Goal: Task Accomplishment & Management: Manage account settings

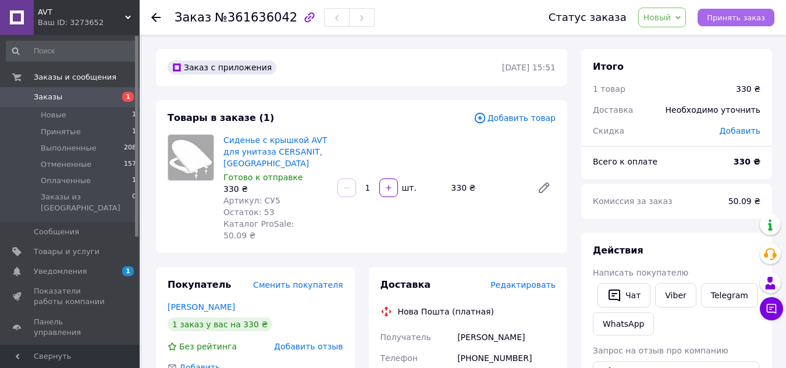
click at [745, 16] on span "Принять заказ" at bounding box center [736, 17] width 58 height 9
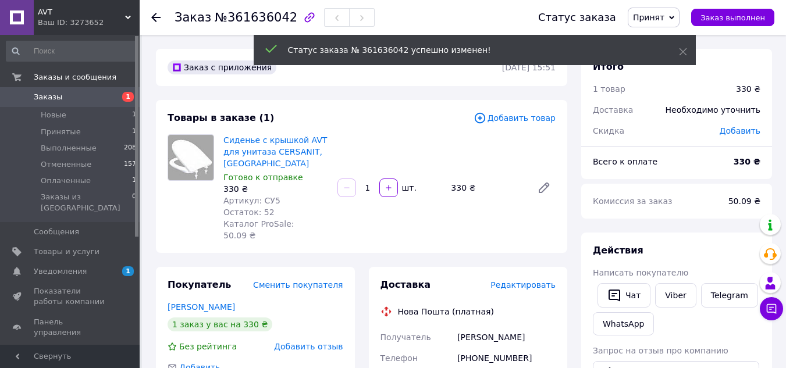
scroll to position [116, 0]
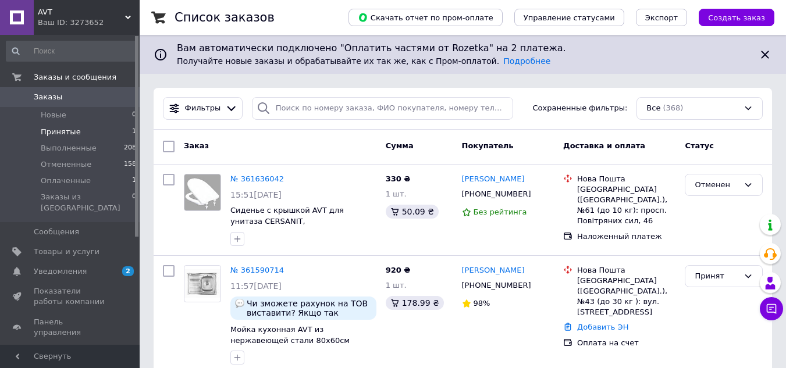
click at [74, 136] on span "Принятые" at bounding box center [61, 132] width 40 height 10
